Goal: Navigation & Orientation: Understand site structure

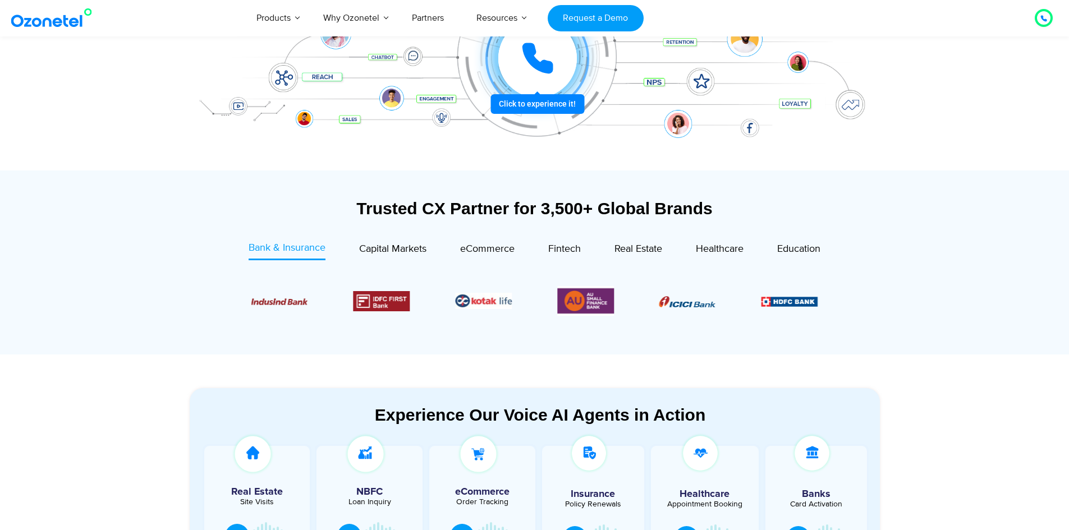
scroll to position [281, 0]
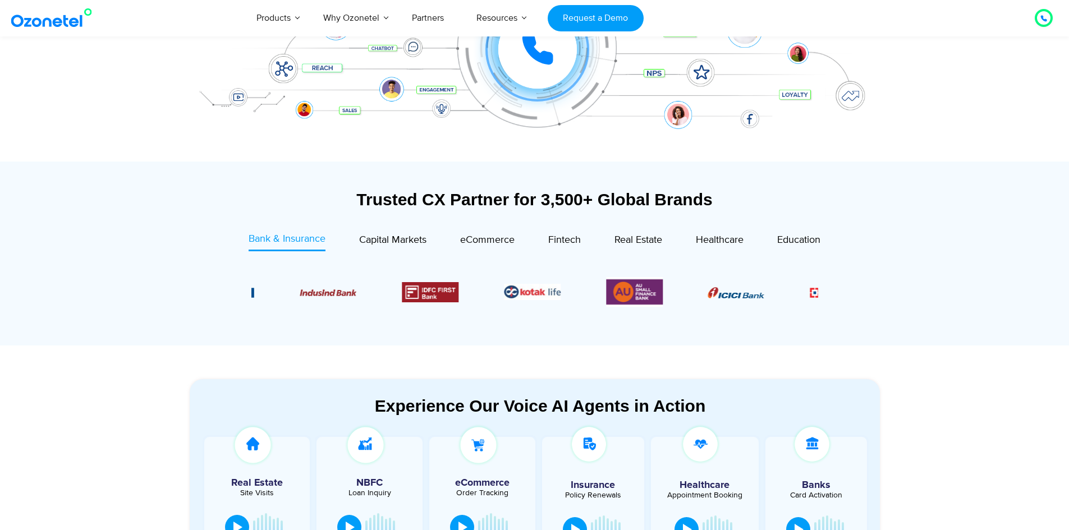
click at [842, 308] on div at bounding box center [534, 292] width 623 height 58
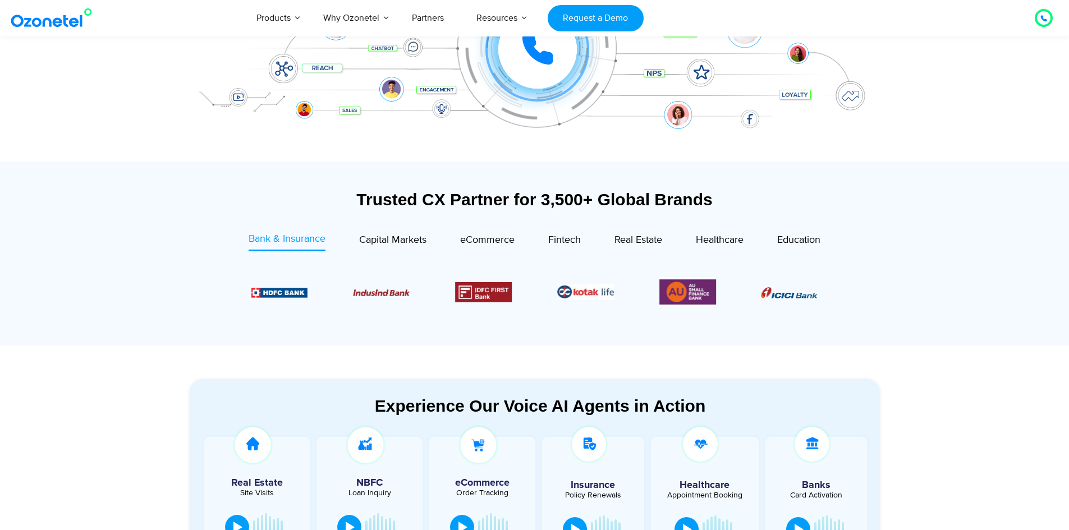
drag, startPoint x: 598, startPoint y: 298, endPoint x: 799, endPoint y: 300, distance: 200.9
click at [799, 300] on div "Image Carousel" at bounding box center [534, 292] width 567 height 30
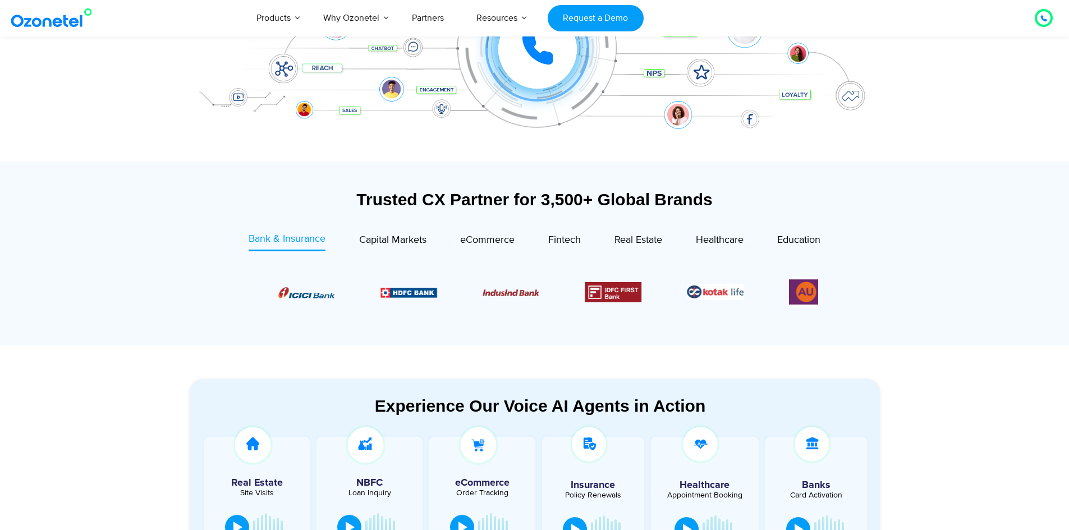
click at [218, 310] on div at bounding box center [535, 292] width 634 height 69
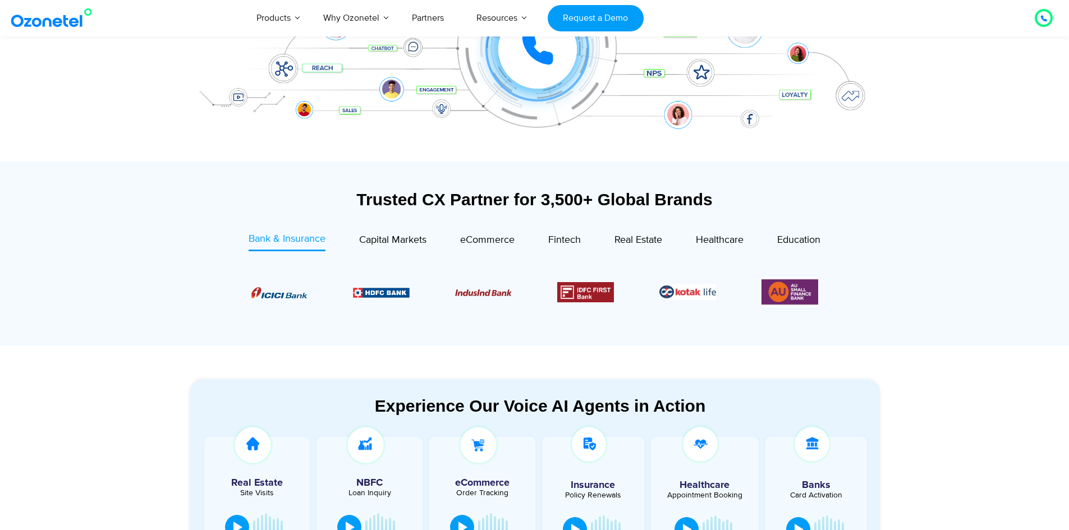
drag, startPoint x: 739, startPoint y: 295, endPoint x: 497, endPoint y: 306, distance: 242.2
click at [497, 306] on div "Image Carousel" at bounding box center [534, 292] width 567 height 30
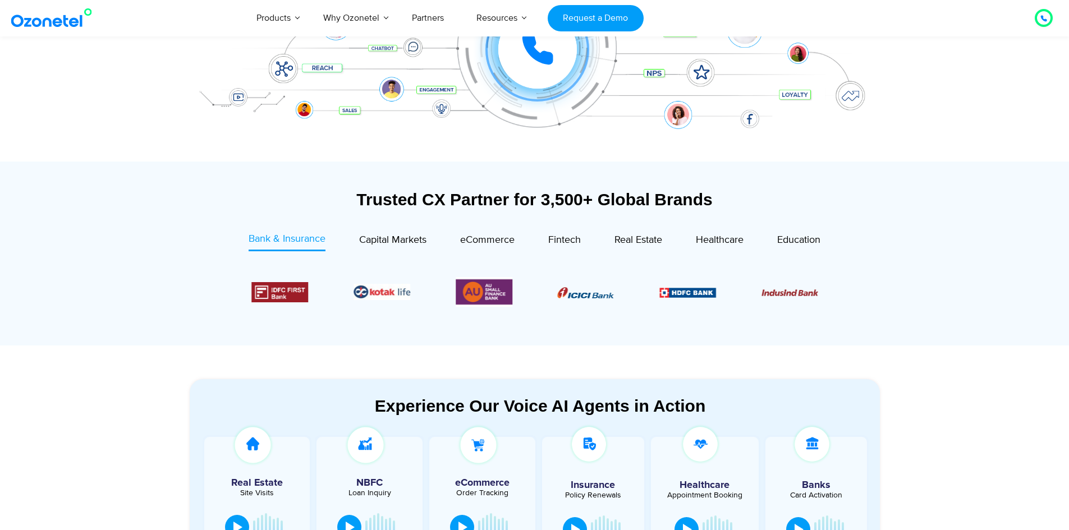
click at [375, 246] on span "Capital Markets" at bounding box center [392, 240] width 67 height 12
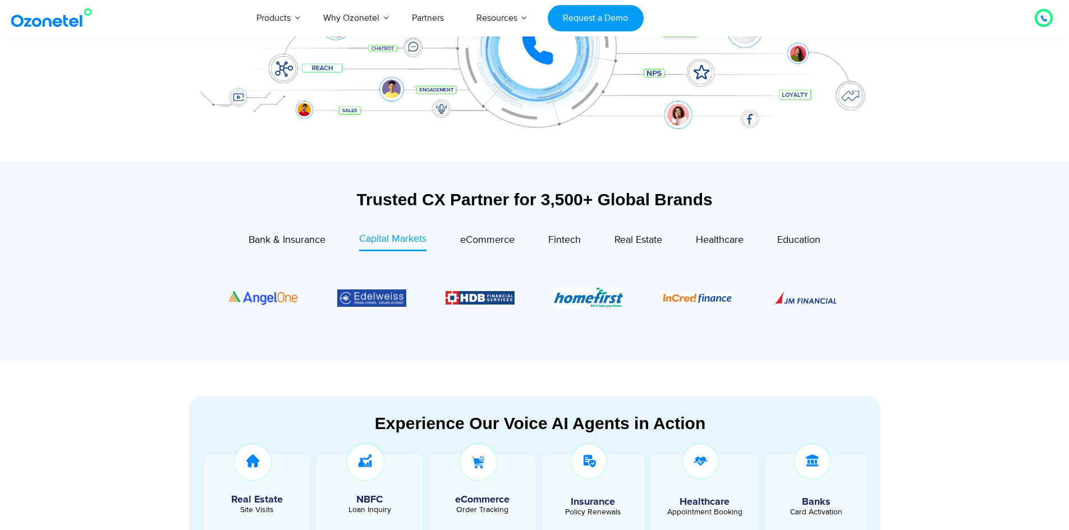
drag, startPoint x: 706, startPoint y: 293, endPoint x: 540, endPoint y: 291, distance: 165.6
click at [542, 291] on div "Image Carousel" at bounding box center [535, 297] width 612 height 69
drag, startPoint x: 584, startPoint y: 302, endPoint x: 410, endPoint y: 295, distance: 174.1
click at [444, 301] on div "Image Carousel" at bounding box center [535, 297] width 612 height 69
drag, startPoint x: 405, startPoint y: 294, endPoint x: 505, endPoint y: 255, distance: 107.7
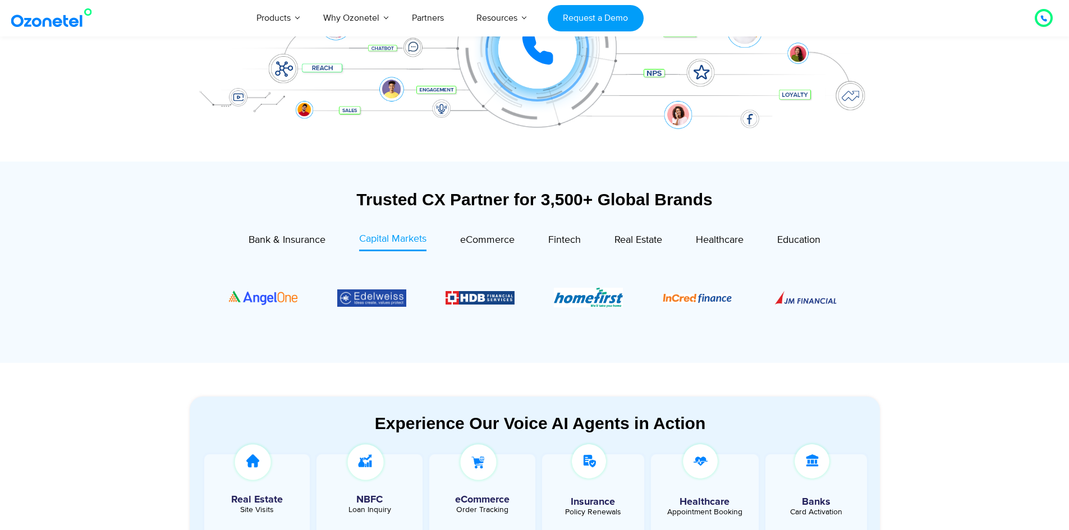
click at [518, 294] on div "Image Carousel" at bounding box center [535, 297] width 612 height 69
click at [476, 241] on span "eCommerce" at bounding box center [487, 240] width 54 height 12
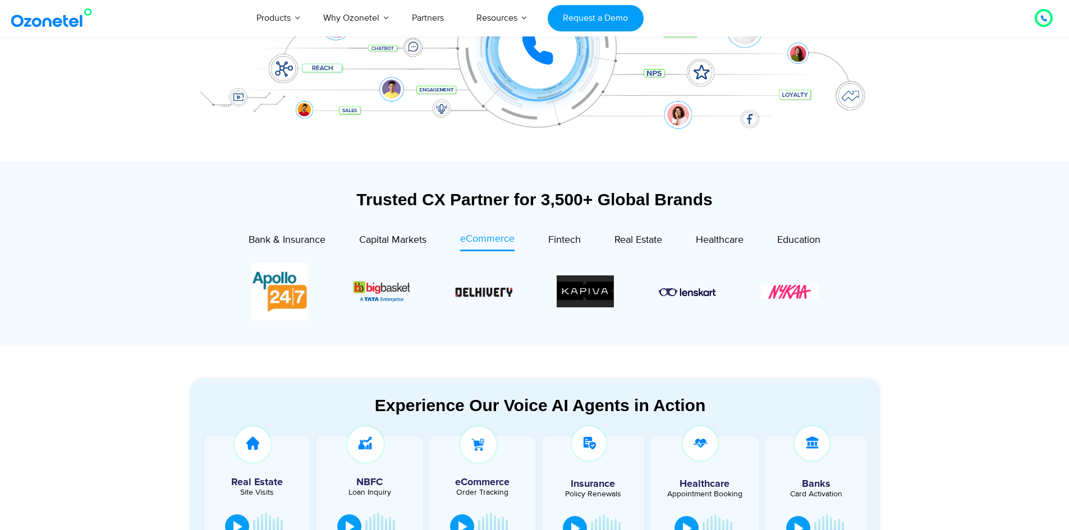
drag, startPoint x: 740, startPoint y: 297, endPoint x: 494, endPoint y: 292, distance: 245.3
click at [531, 295] on div "Image Carousel" at bounding box center [534, 291] width 567 height 57
click at [552, 240] on span "Fintech" at bounding box center [564, 240] width 33 height 12
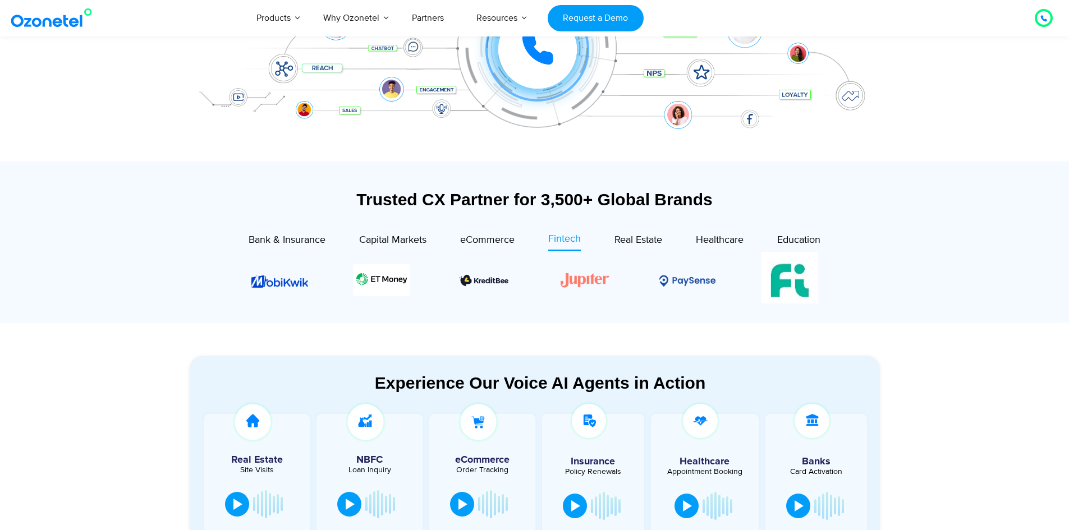
drag, startPoint x: 735, startPoint y: 277, endPoint x: 497, endPoint y: 277, distance: 238.0
click at [499, 277] on div "Image Carousel" at bounding box center [534, 280] width 567 height 57
click at [633, 237] on span "Real Estate" at bounding box center [639, 240] width 48 height 12
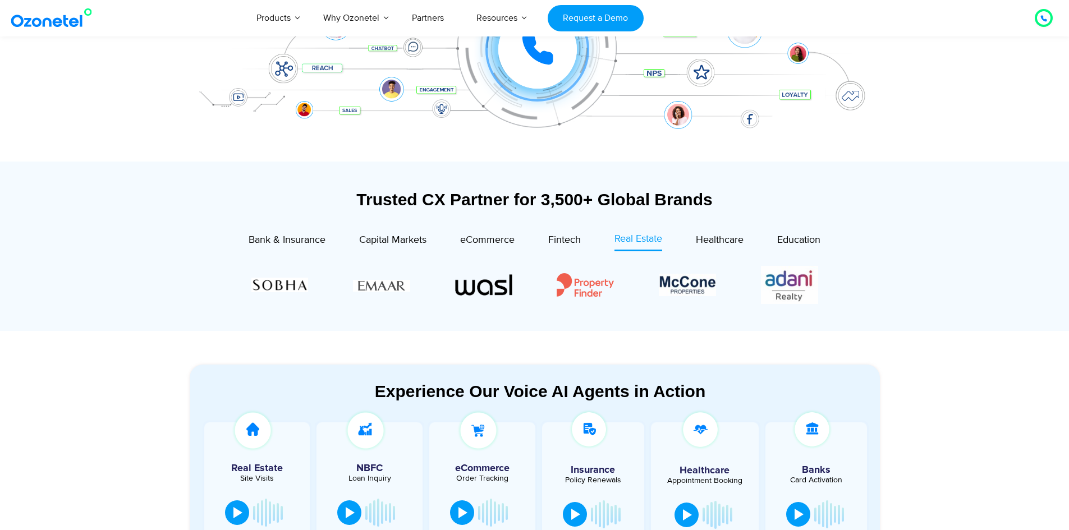
drag, startPoint x: 772, startPoint y: 285, endPoint x: 577, endPoint y: 290, distance: 194.8
click at [577, 290] on div "Image Carousel" at bounding box center [534, 284] width 567 height 43
click at [717, 241] on span "Healthcare" at bounding box center [720, 240] width 48 height 12
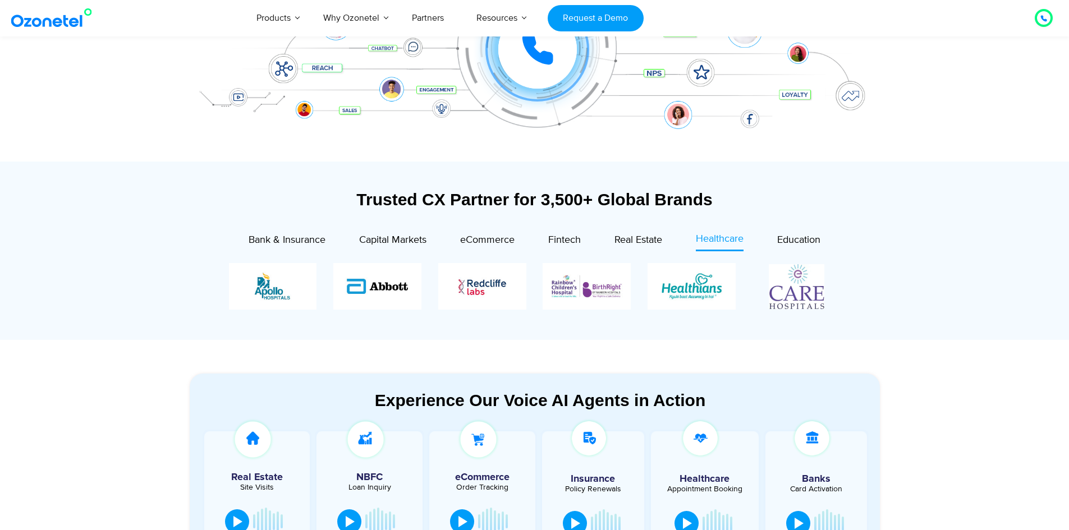
drag, startPoint x: 615, startPoint y: 287, endPoint x: 539, endPoint y: 291, distance: 75.9
click at [539, 291] on div "Image Carousel" at bounding box center [535, 286] width 612 height 47
drag, startPoint x: 535, startPoint y: 291, endPoint x: 768, endPoint y: 287, distance: 233.5
click at [732, 295] on div "Image Carousel" at bounding box center [535, 286] width 612 height 47
click at [804, 243] on span "Education" at bounding box center [798, 240] width 43 height 12
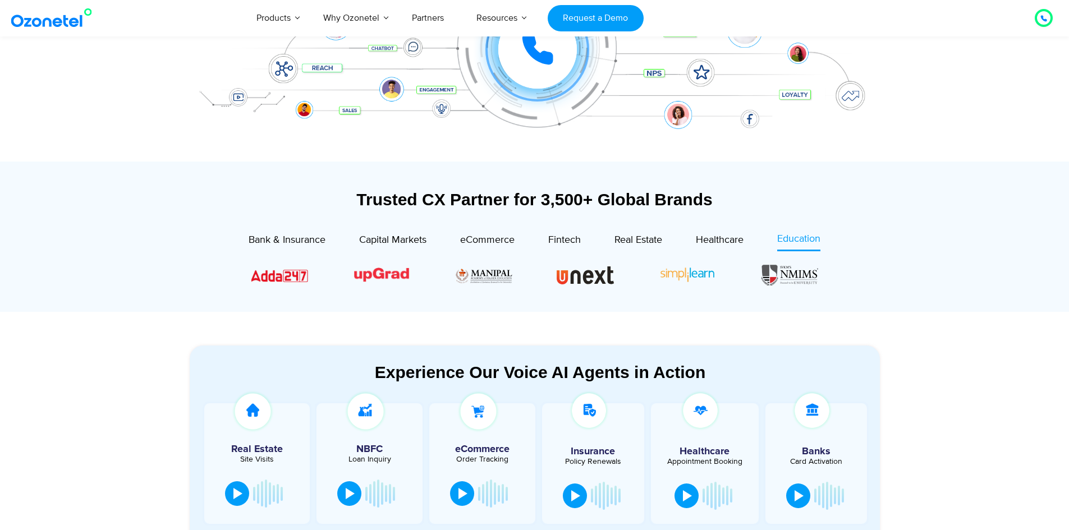
drag, startPoint x: 777, startPoint y: 272, endPoint x: 522, endPoint y: 279, distance: 255.5
click at [526, 279] on div "Image Carousel" at bounding box center [534, 275] width 567 height 24
drag, startPoint x: 511, startPoint y: 277, endPoint x: 795, endPoint y: 282, distance: 284.6
click at [763, 282] on div "Image Carousel" at bounding box center [534, 275] width 567 height 24
click at [918, 268] on section "Trusted CX Partner for 3,500+ Global Brands Bank & Insurance Capital Markets" at bounding box center [534, 237] width 1069 height 150
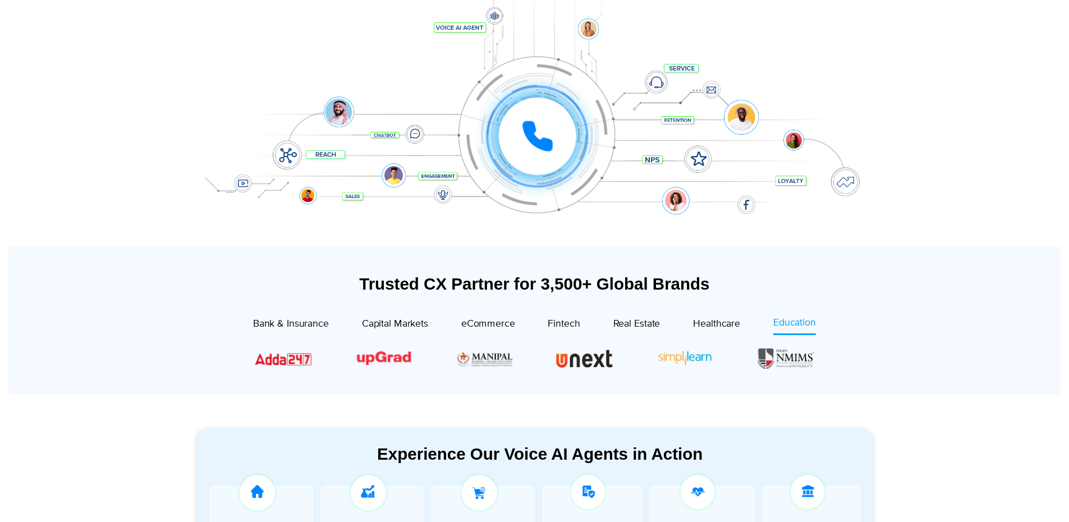
scroll to position [0, 0]
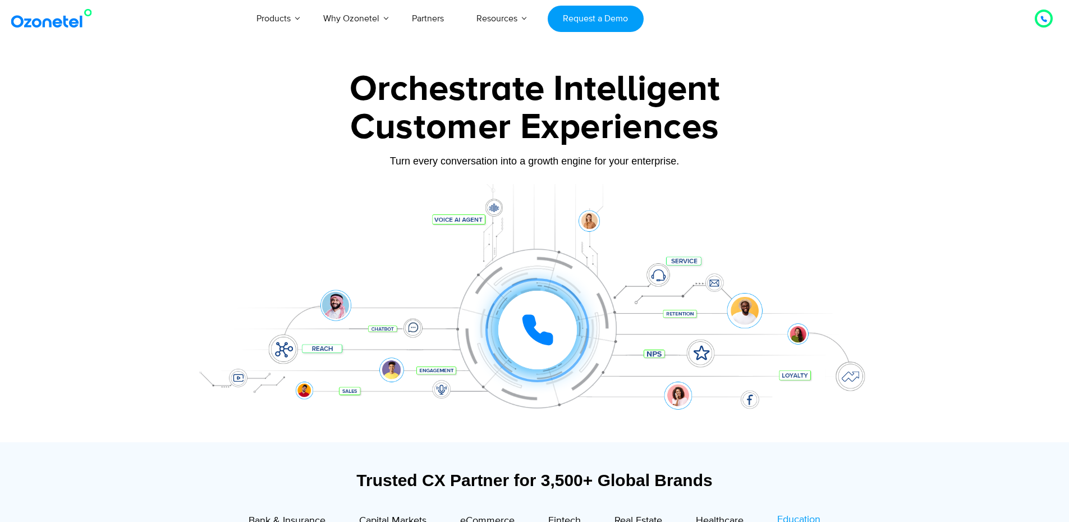
click at [550, 333] on icon at bounding box center [538, 330] width 28 height 28
